Goal: Task Accomplishment & Management: Use online tool/utility

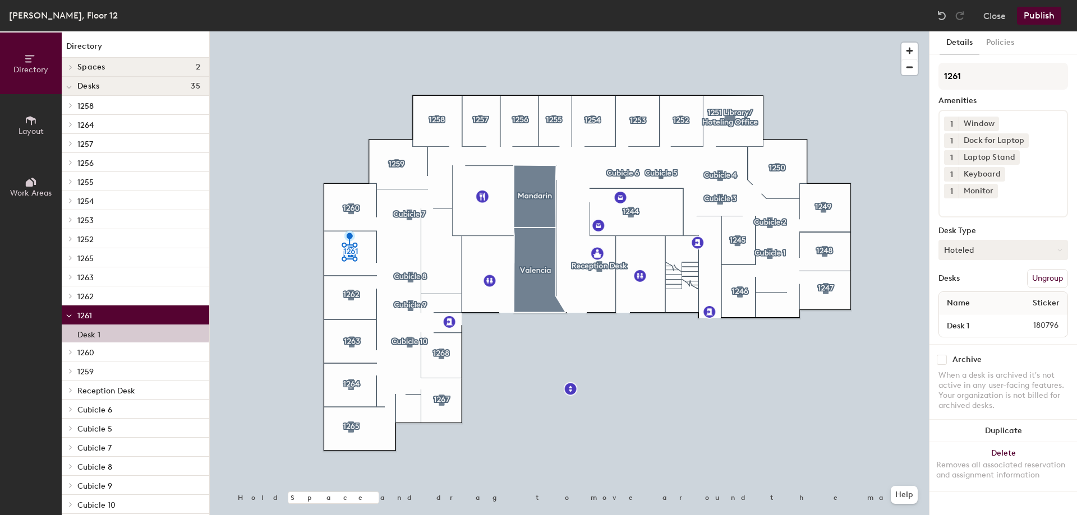
click at [1050, 240] on button "Hoteled" at bounding box center [1003, 250] width 130 height 20
click at [973, 276] on div "Assigned" at bounding box center [995, 284] width 112 height 17
click at [1035, 8] on button "Publish" at bounding box center [1039, 16] width 44 height 18
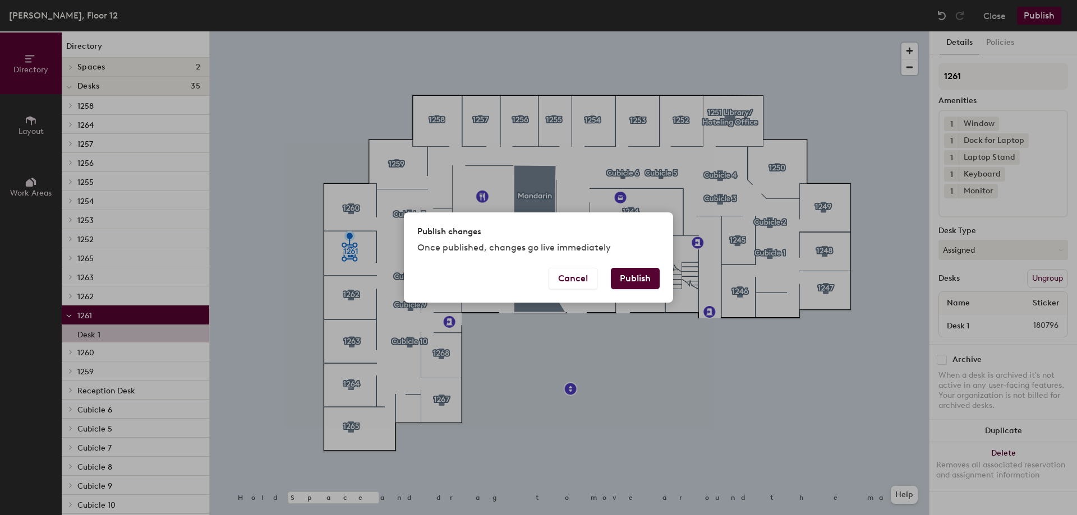
click at [643, 283] on button "Publish" at bounding box center [635, 278] width 49 height 21
